Goal: Task Accomplishment & Management: Manage account settings

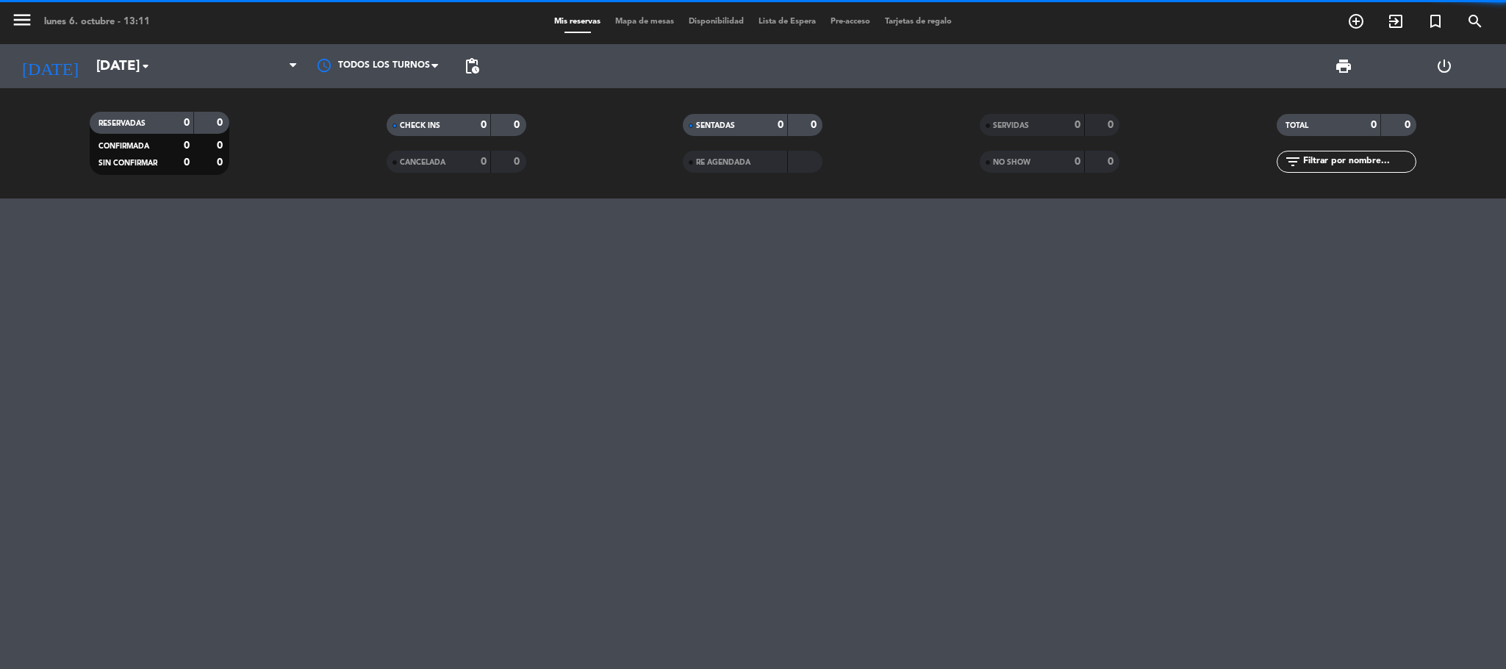
click at [205, 346] on div "menu [DATE] 6. octubre - 13:11 Mis reservas Mapa de mesas Disponibilidad Lista …" at bounding box center [753, 334] width 1506 height 669
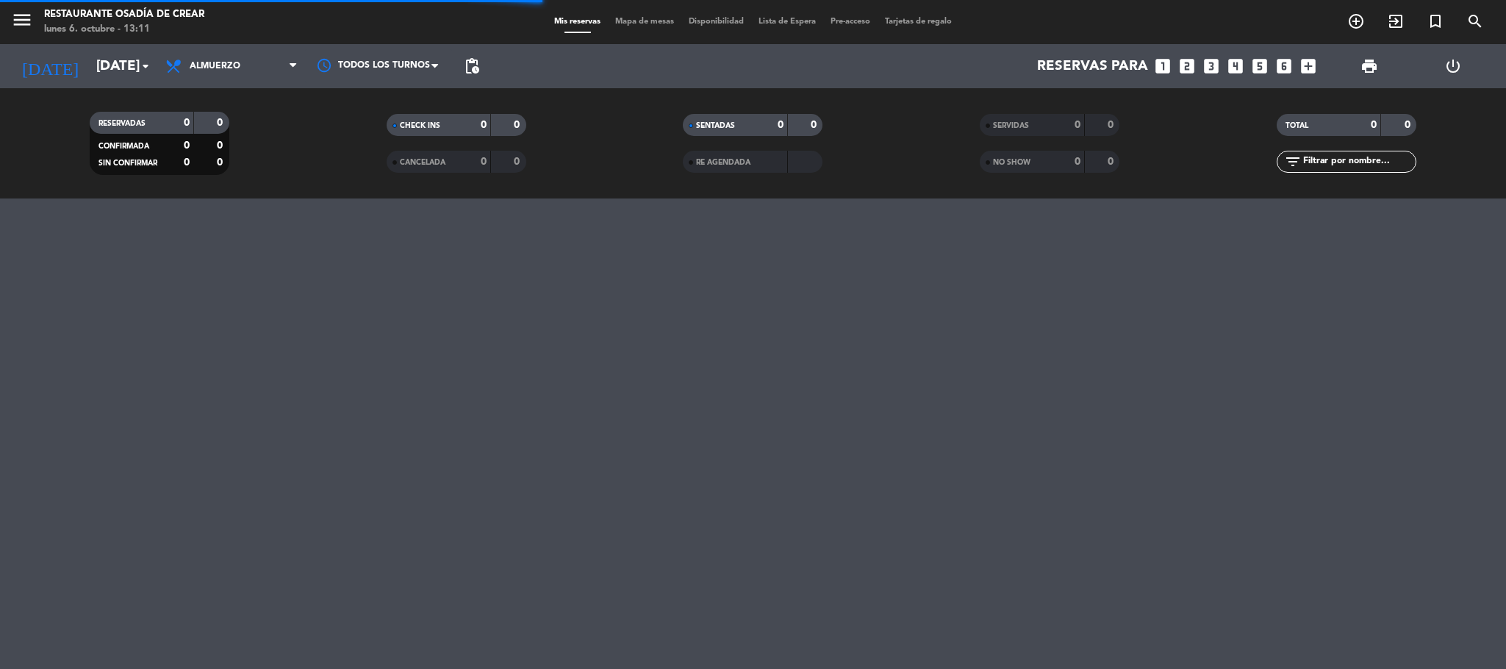
click at [287, 148] on filter-checkbox "RESERVADAS 0 0 CONFIRMADA 0 0 SIN CONFIRMAR 0 0" at bounding box center [159, 143] width 297 height 63
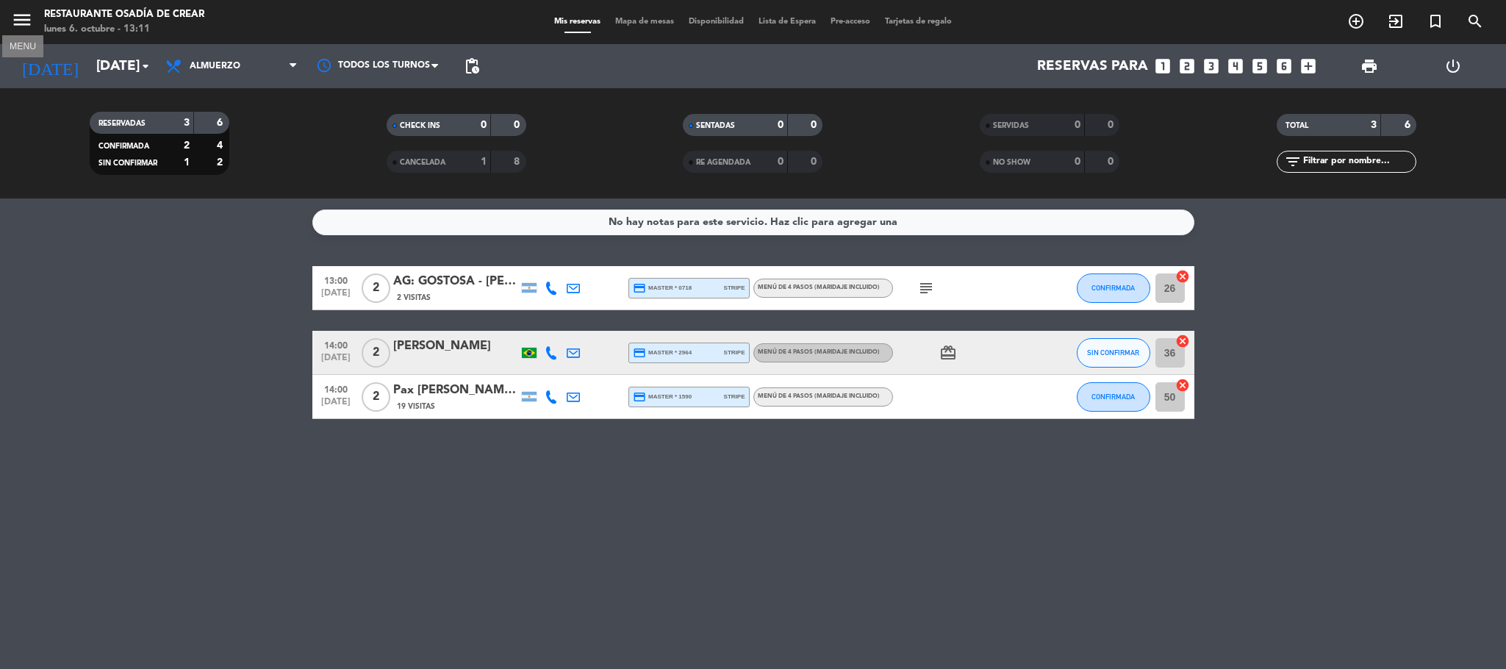
click at [26, 14] on icon "menu" at bounding box center [22, 20] width 22 height 22
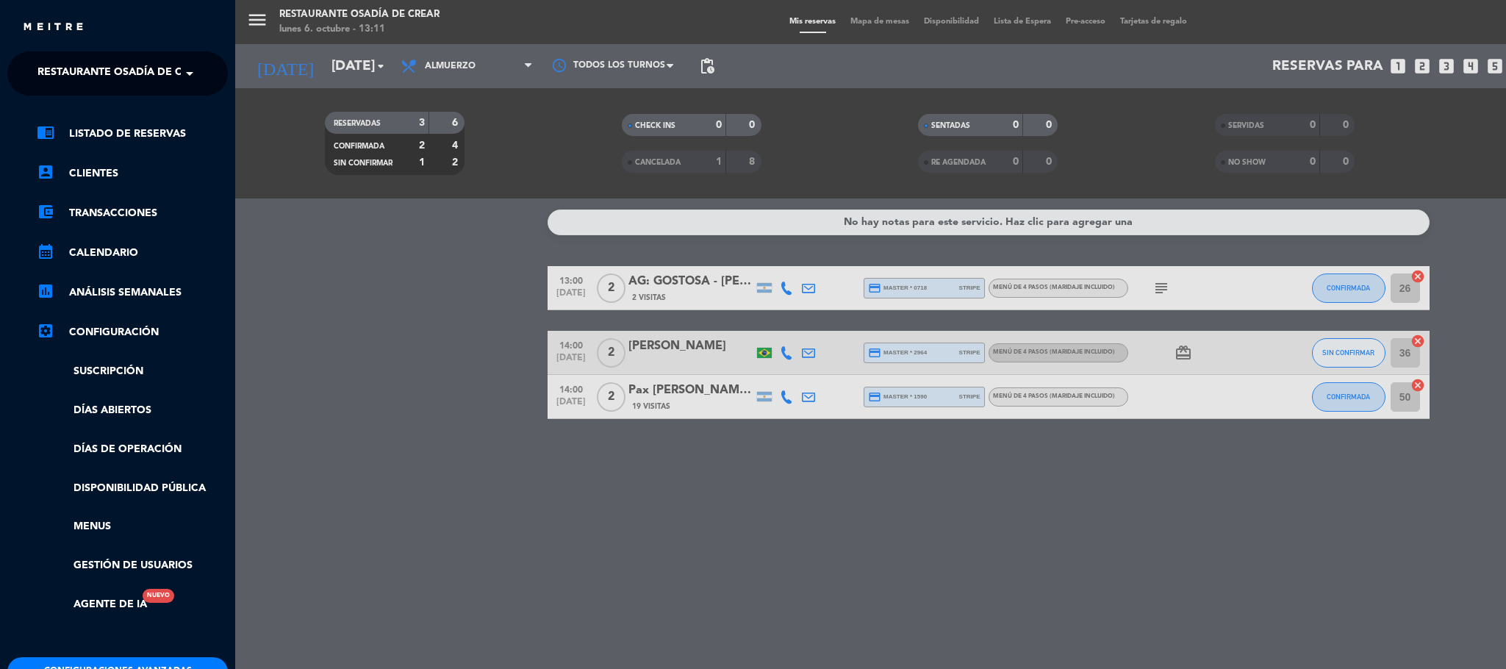
click at [87, 60] on span "Restaurante Osadía de Crear" at bounding box center [123, 73] width 172 height 31
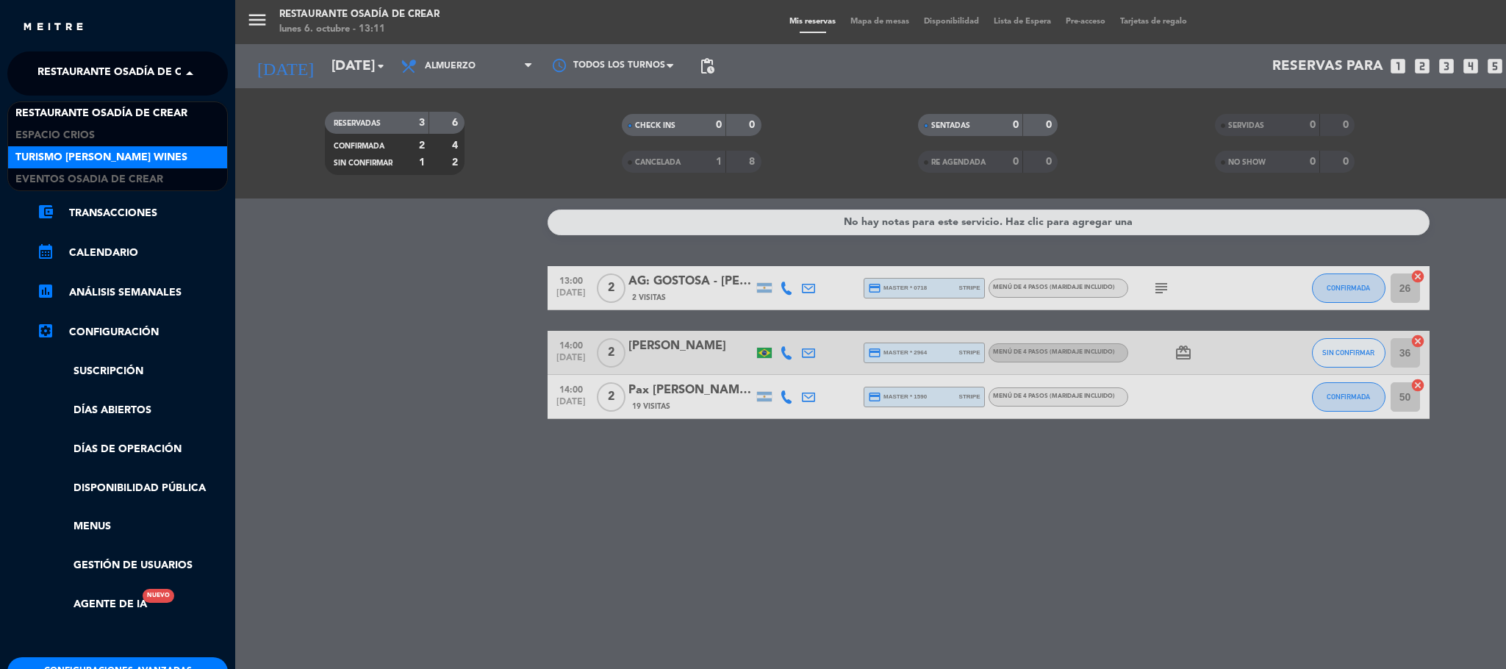
click at [95, 153] on span "Turismo [PERSON_NAME] Wines" at bounding box center [101, 157] width 172 height 17
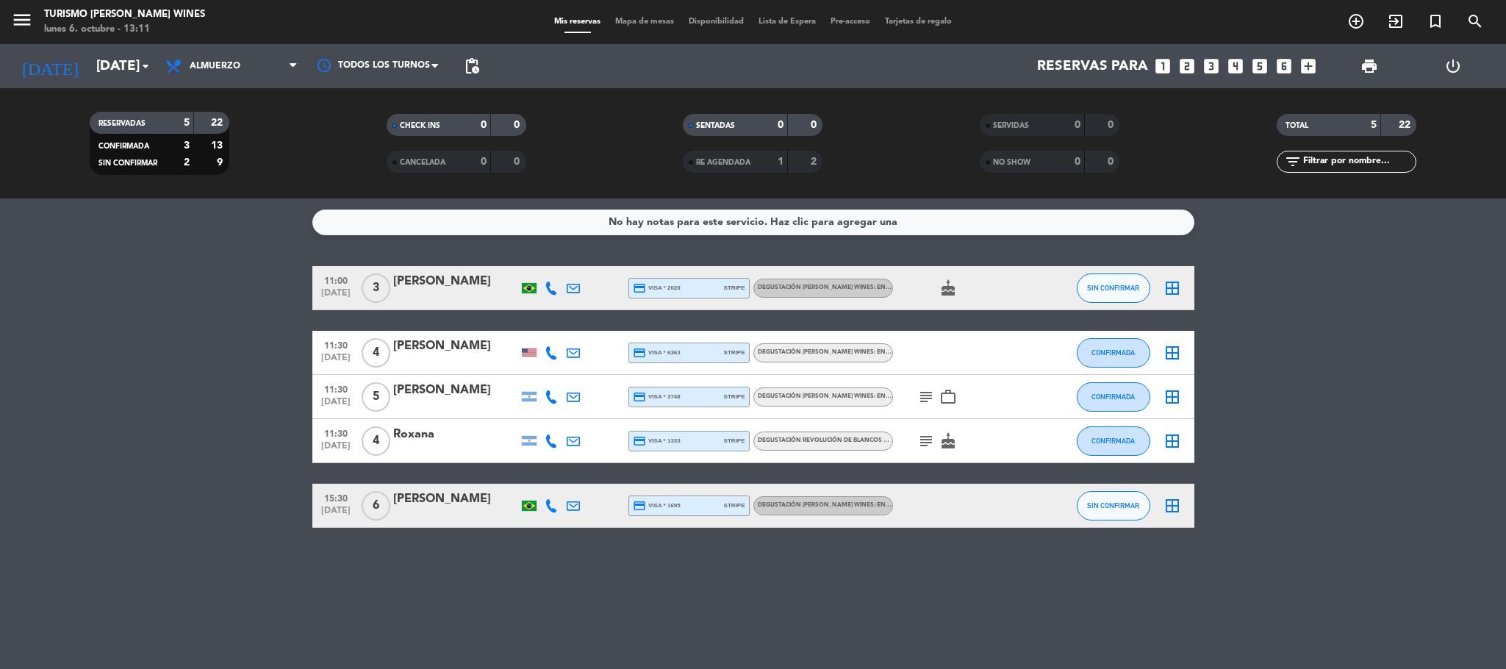
click at [551, 355] on icon at bounding box center [551, 352] width 13 height 13
click at [532, 329] on span "Copiar" at bounding box center [543, 327] width 31 height 15
